Goal: Task Accomplishment & Management: Use online tool/utility

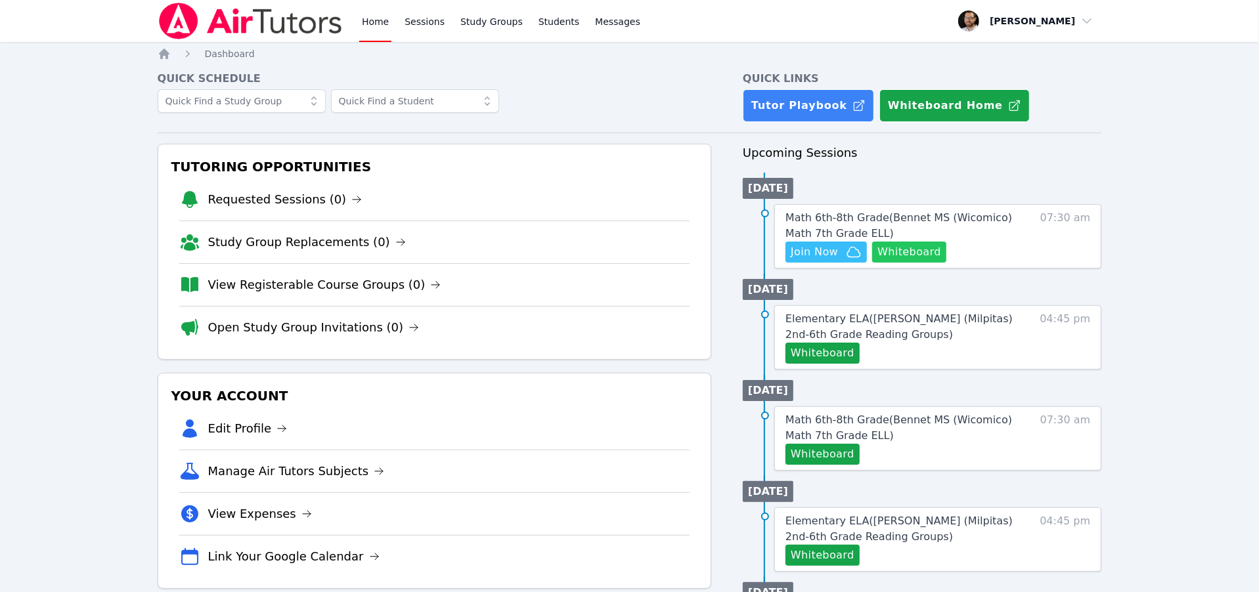
click at [925, 250] on button "Whiteboard" at bounding box center [909, 252] width 74 height 21
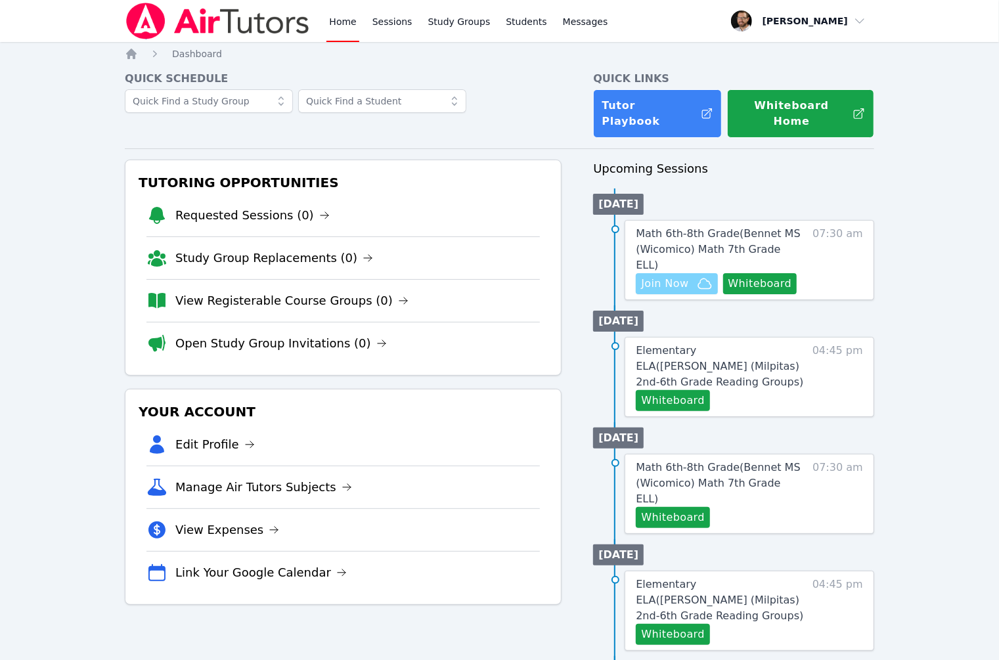
click at [676, 276] on span "Join Now" at bounding box center [664, 284] width 47 height 16
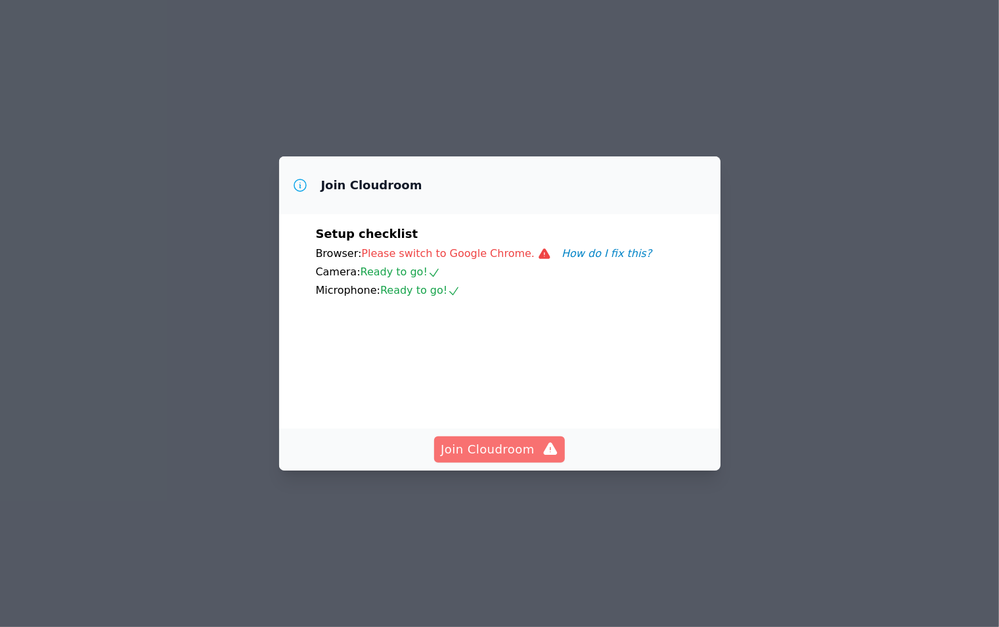
click at [502, 458] on span "Join Cloudroom" at bounding box center [500, 449] width 118 height 18
